Goal: Transaction & Acquisition: Book appointment/travel/reservation

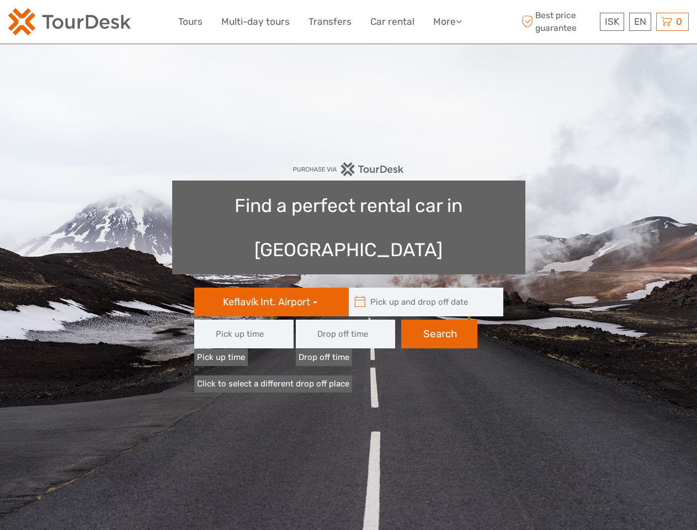
type input "08:00"
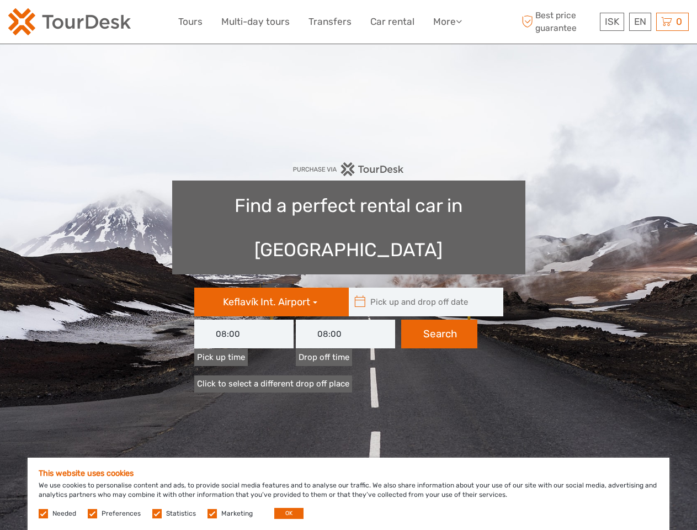
click at [446, 22] on link "More" at bounding box center [447, 22] width 29 height 16
click at [459, 21] on icon at bounding box center [459, 21] width 6 height 9
click at [611, 22] on span "ISK" at bounding box center [612, 21] width 14 height 11
click at [639, 22] on div "EN English Español Deutsch" at bounding box center [640, 22] width 22 height 18
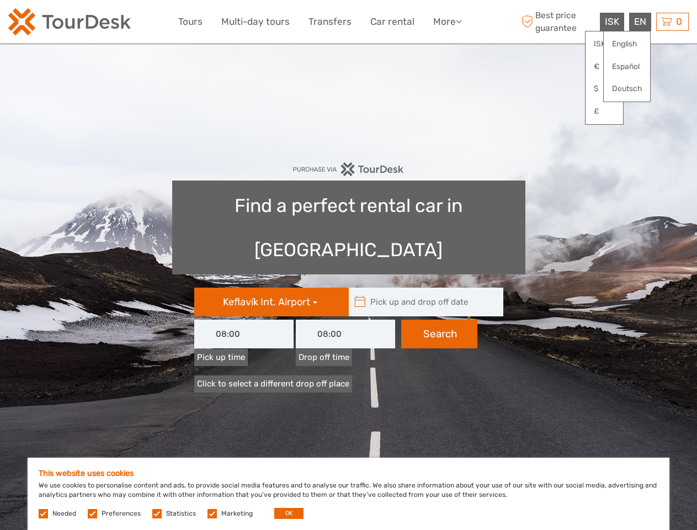
click at [672, 22] on div "0 Items Total 0 ISK Checkout The shopping cart is empty." at bounding box center [672, 22] width 33 height 18
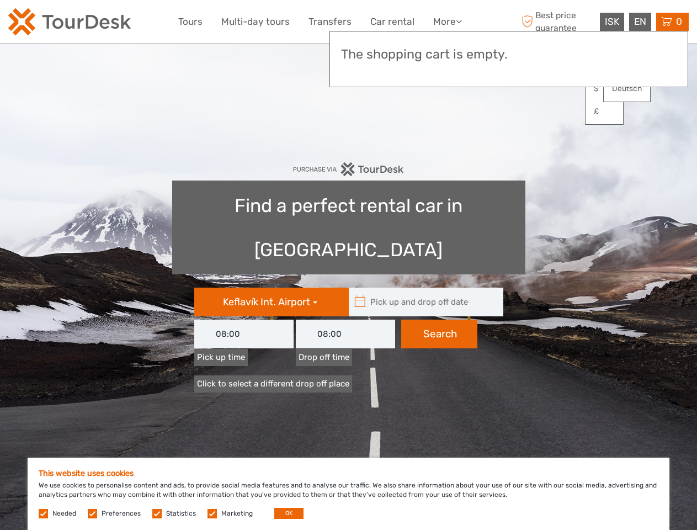
click at [360, 293] on icon at bounding box center [360, 302] width 12 height 18
click at [423, 287] on input "text" at bounding box center [423, 301] width 149 height 29
click at [0, 0] on input "text" at bounding box center [0, 0] width 0 height 0
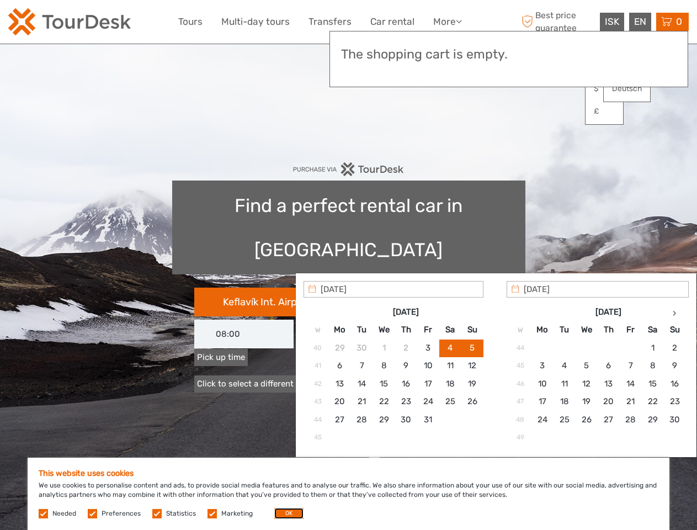
click at [284, 513] on button "OK" at bounding box center [288, 512] width 29 height 11
type input "[DATE] - [DATE]"
